Goal: Check status: Check status

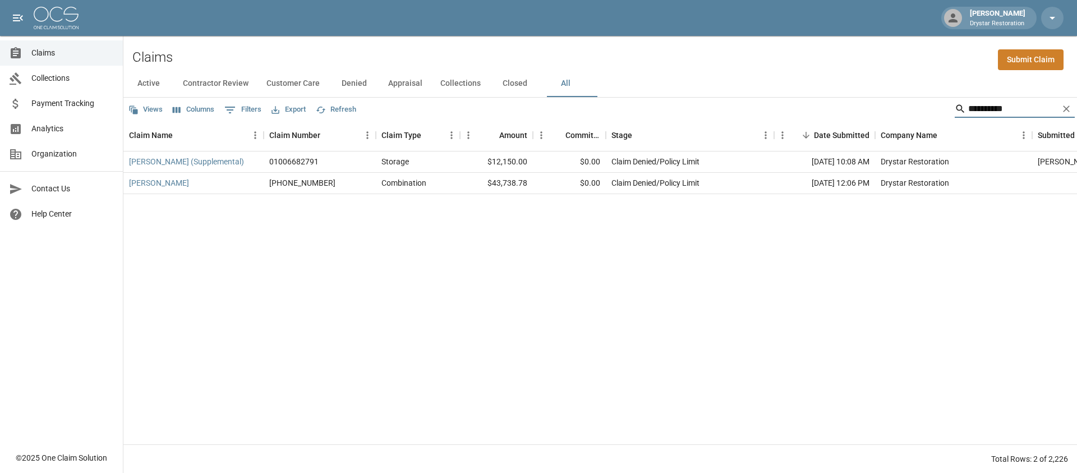
click at [968, 109] on input "**********" at bounding box center [1013, 109] width 90 height 18
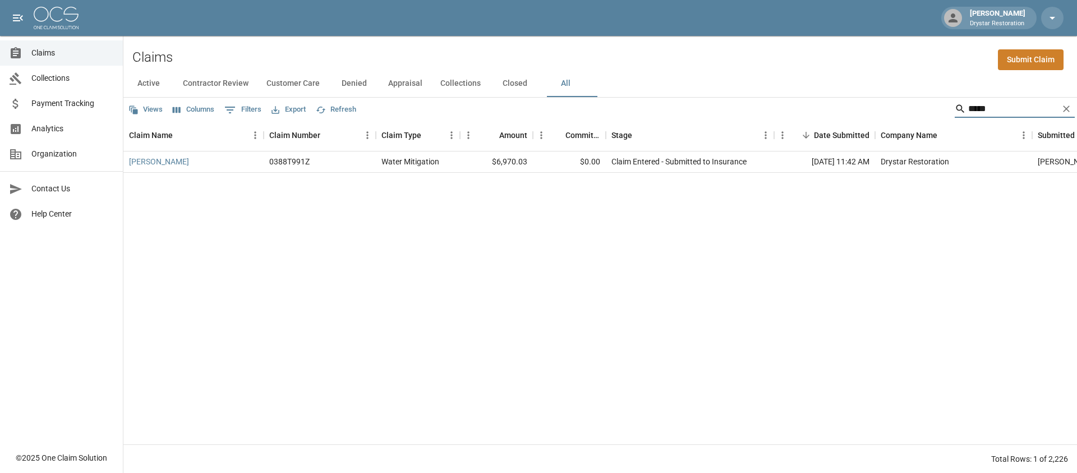
type input "*****"
drag, startPoint x: 949, startPoint y: 131, endPoint x: 712, endPoint y: 162, distance: 238.6
click at [712, 162] on div "Claim Entered - Submitted to Insurance" at bounding box center [678, 161] width 135 height 11
type input "*****"
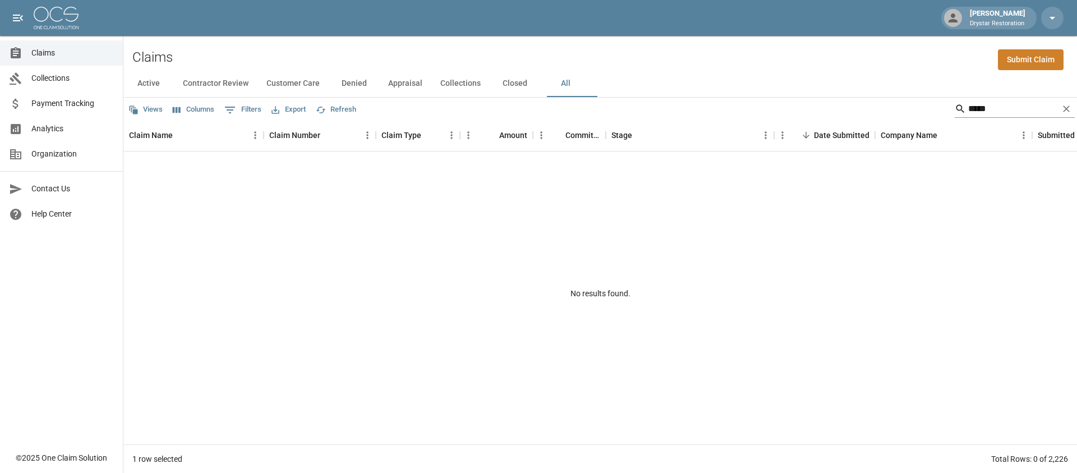
click at [977, 113] on input "*****" at bounding box center [1013, 109] width 90 height 18
click at [1068, 112] on icon "Clear" at bounding box center [1065, 108] width 11 height 11
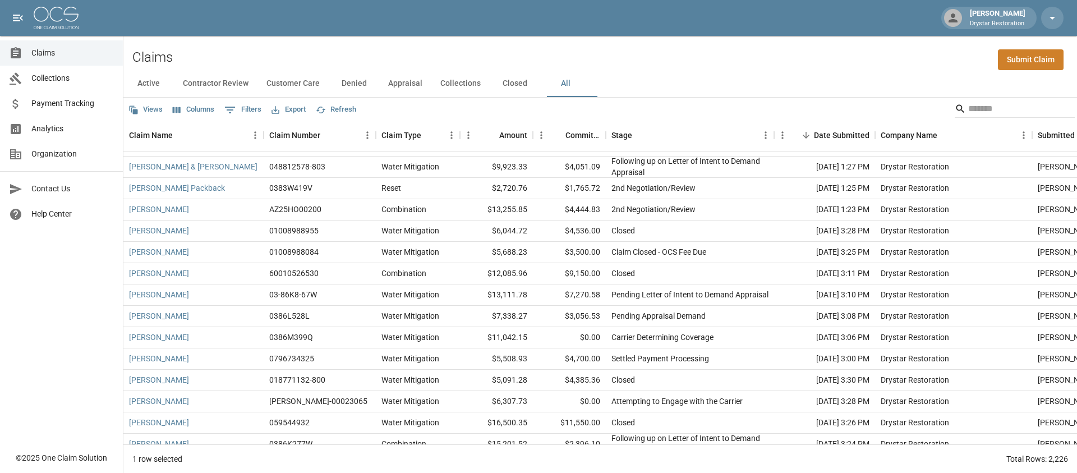
scroll to position [1710, 0]
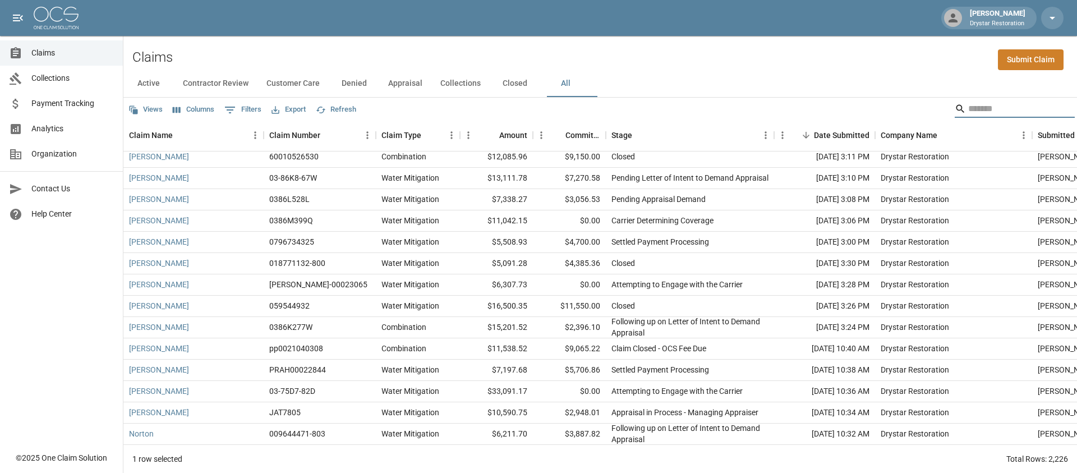
click at [1006, 114] on input "Search" at bounding box center [1013, 109] width 90 height 18
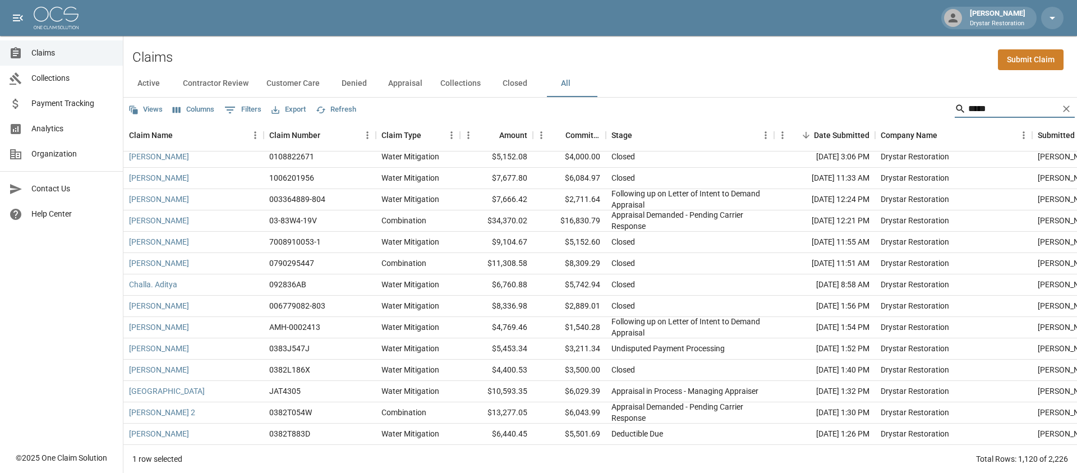
type input "*****"
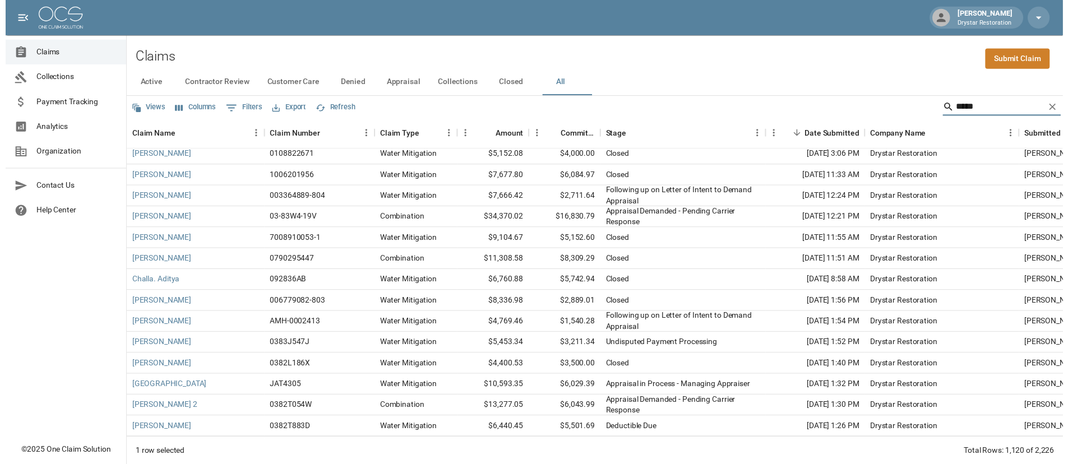
scroll to position [0, 0]
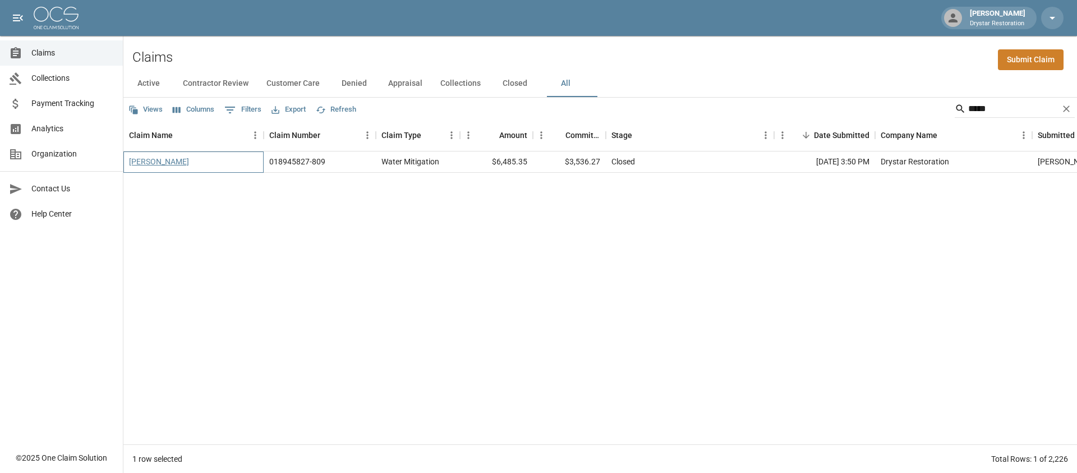
click at [133, 156] on link "[PERSON_NAME]" at bounding box center [159, 161] width 60 height 11
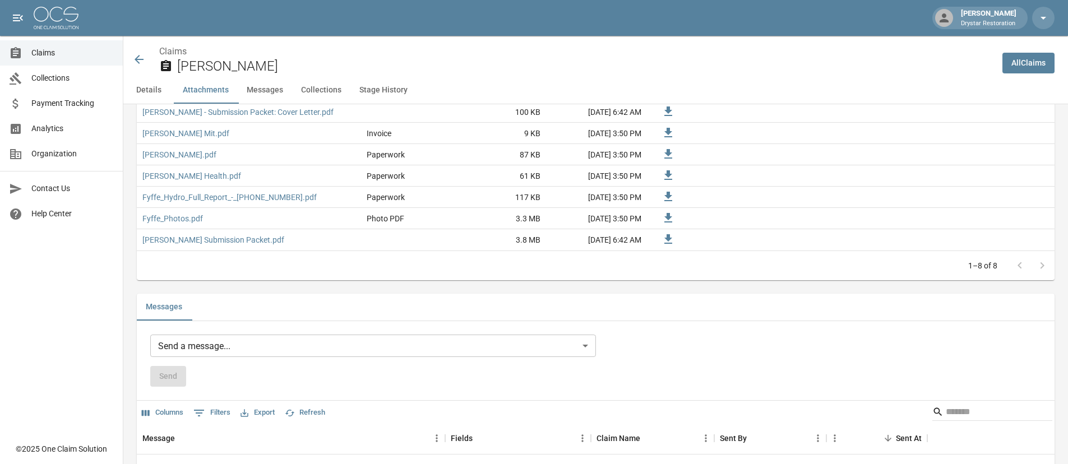
scroll to position [670, 0]
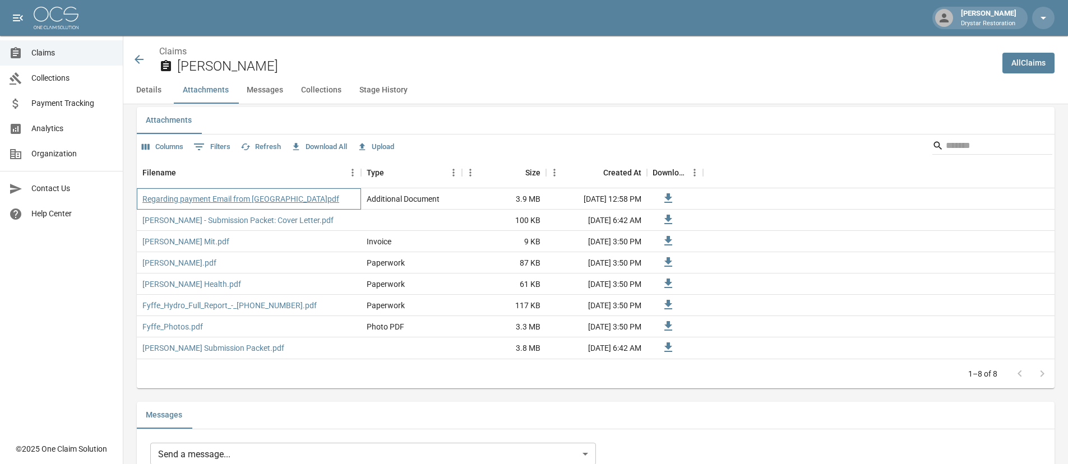
click at [264, 197] on link "Regarding payment Email from [GEOGRAPHIC_DATA]pdf" at bounding box center [240, 198] width 197 height 11
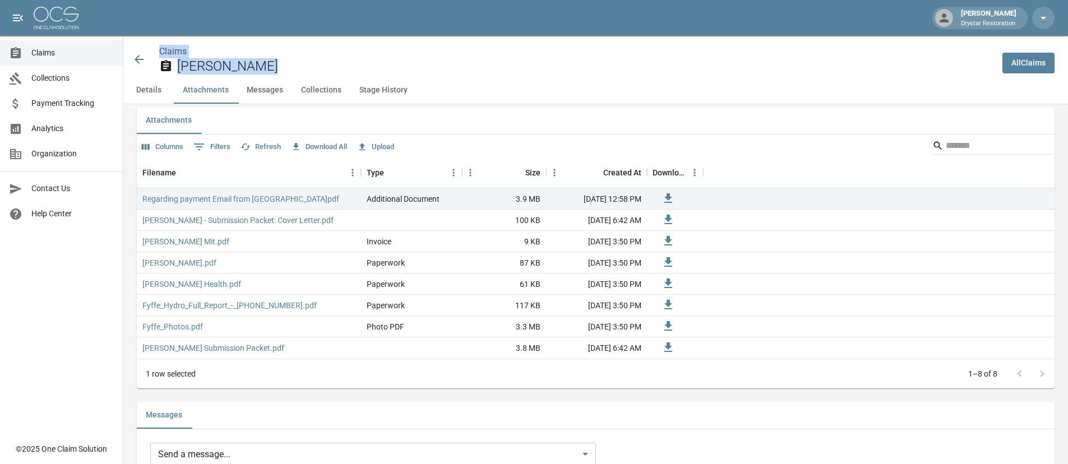
drag, startPoint x: 566, startPoint y: 54, endPoint x: 596, endPoint y: 99, distance: 54.1
click at [597, 100] on div "Claims [PERSON_NAME] All Claims Details Attachments Messages Collections Stage …" at bounding box center [595, 70] width 945 height 68
click at [587, 92] on div "Details Attachments Messages Collections Stage History" at bounding box center [595, 90] width 945 height 27
click at [37, 49] on span "Claims" at bounding box center [72, 53] width 82 height 12
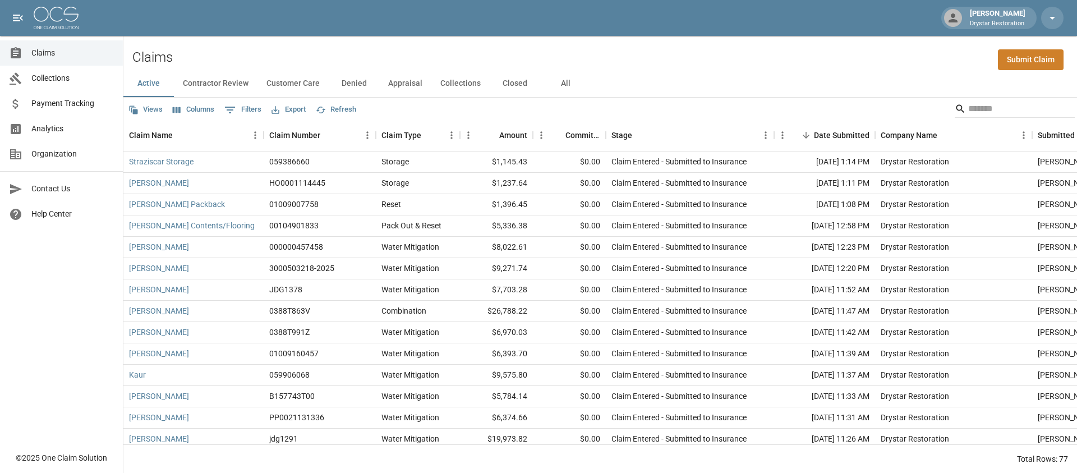
click at [571, 79] on button "All" at bounding box center [565, 83] width 50 height 27
click at [968, 103] on input "Search" at bounding box center [1013, 109] width 90 height 18
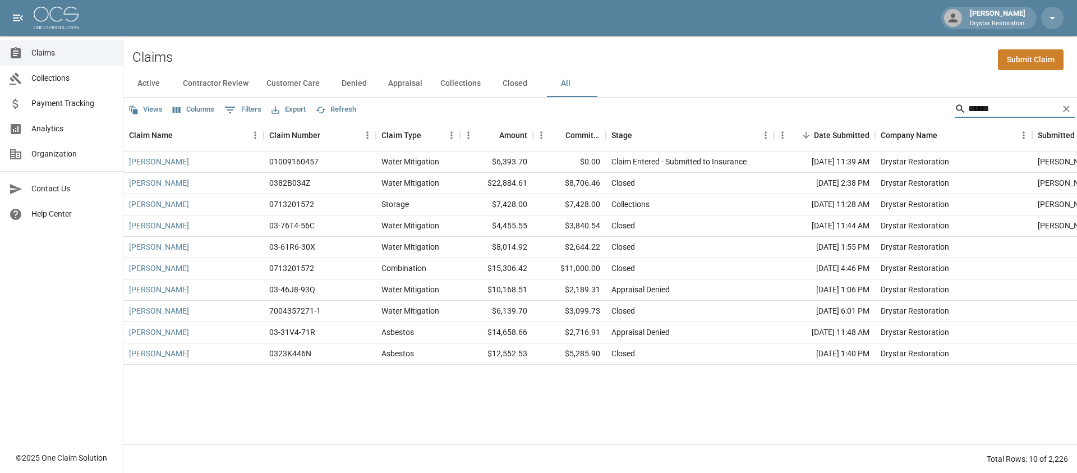
type input "******"
drag, startPoint x: 419, startPoint y: 84, endPoint x: 428, endPoint y: 140, distance: 57.3
click at [420, 132] on div "Active Contractor Review Customer Care Denied Appraisal Collections Closed All …" at bounding box center [599, 271] width 953 height 403
click at [174, 333] on link "[PERSON_NAME]" at bounding box center [159, 331] width 60 height 11
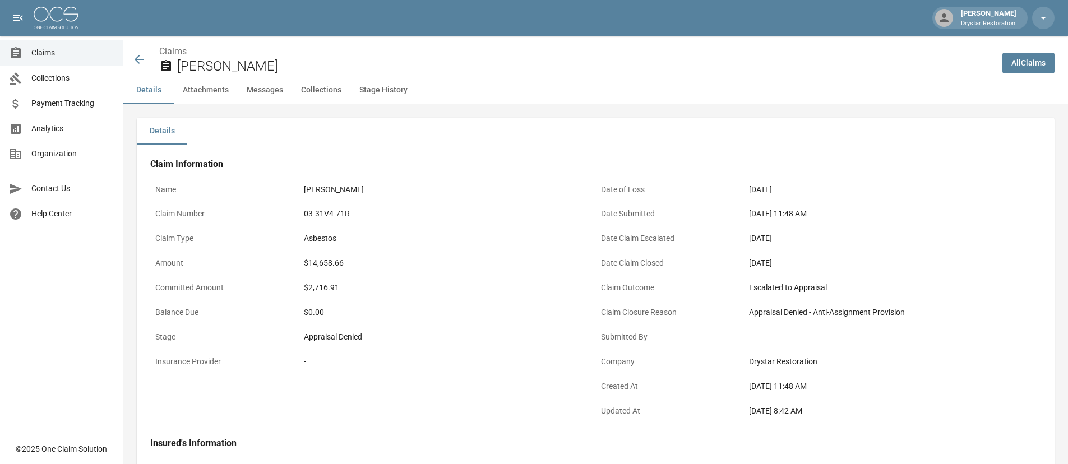
scroll to position [24, 0]
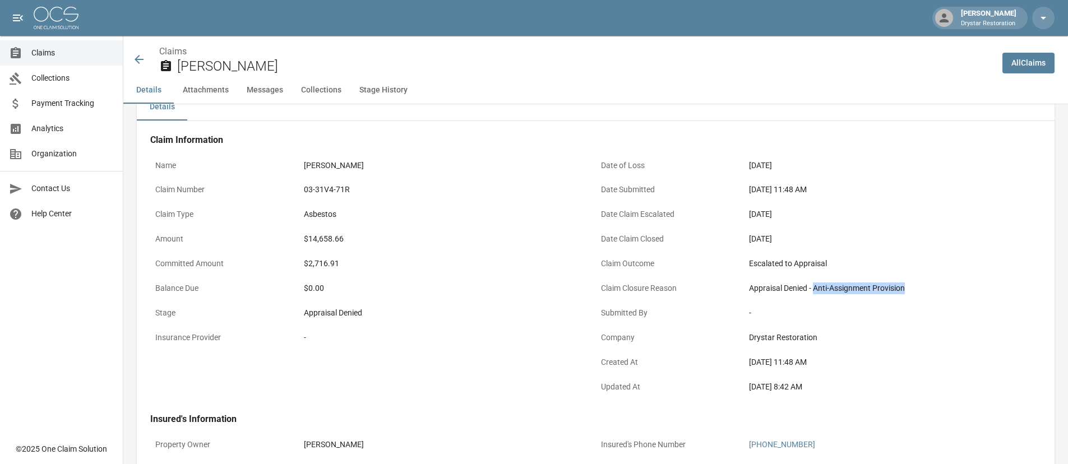
drag, startPoint x: 825, startPoint y: 292, endPoint x: 931, endPoint y: 285, distance: 106.8
click at [931, 285] on div "Appraisal Denied - Anti-Assignment Provision" at bounding box center [892, 289] width 287 height 12
click at [911, 314] on div "-" at bounding box center [892, 313] width 287 height 12
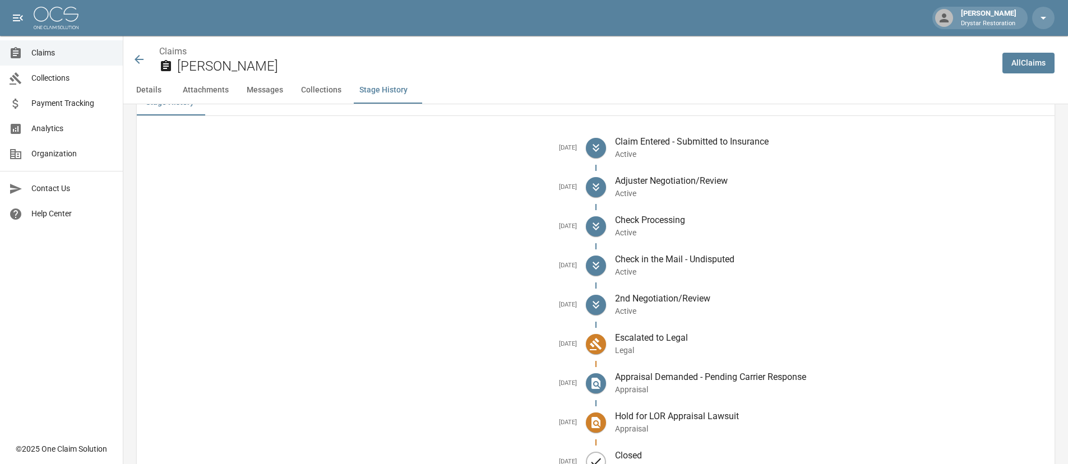
scroll to position [1591, 0]
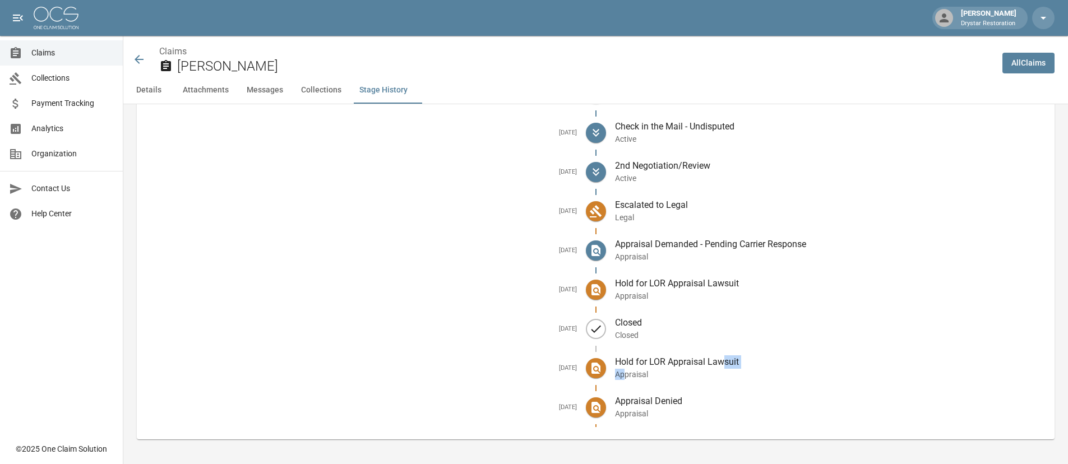
drag, startPoint x: 629, startPoint y: 368, endPoint x: 730, endPoint y: 364, distance: 101.0
click at [730, 364] on div "Hold for LOR Appraisal Lawsuit Appraisal" at bounding box center [826, 368] width 440 height 39
click at [716, 390] on div "Appraisal Denied Appraisal" at bounding box center [826, 407] width 440 height 39
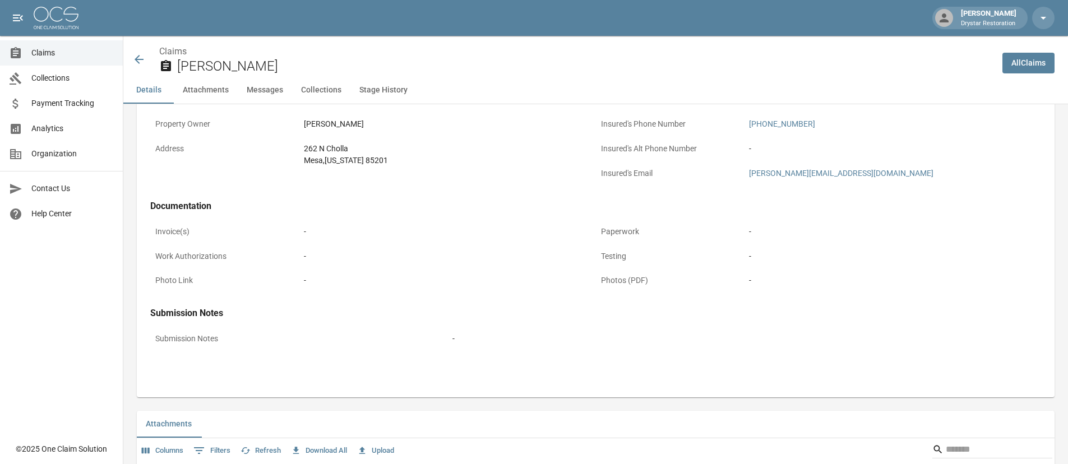
scroll to position [343, 0]
click at [116, 61] on link "Claims" at bounding box center [61, 52] width 123 height 25
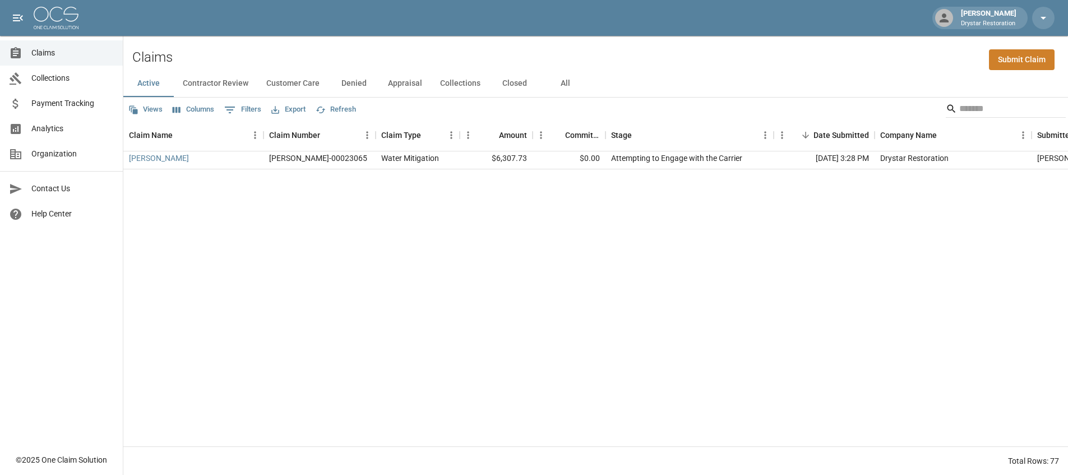
scroll to position [813, 0]
